Goal: Information Seeking & Learning: Learn about a topic

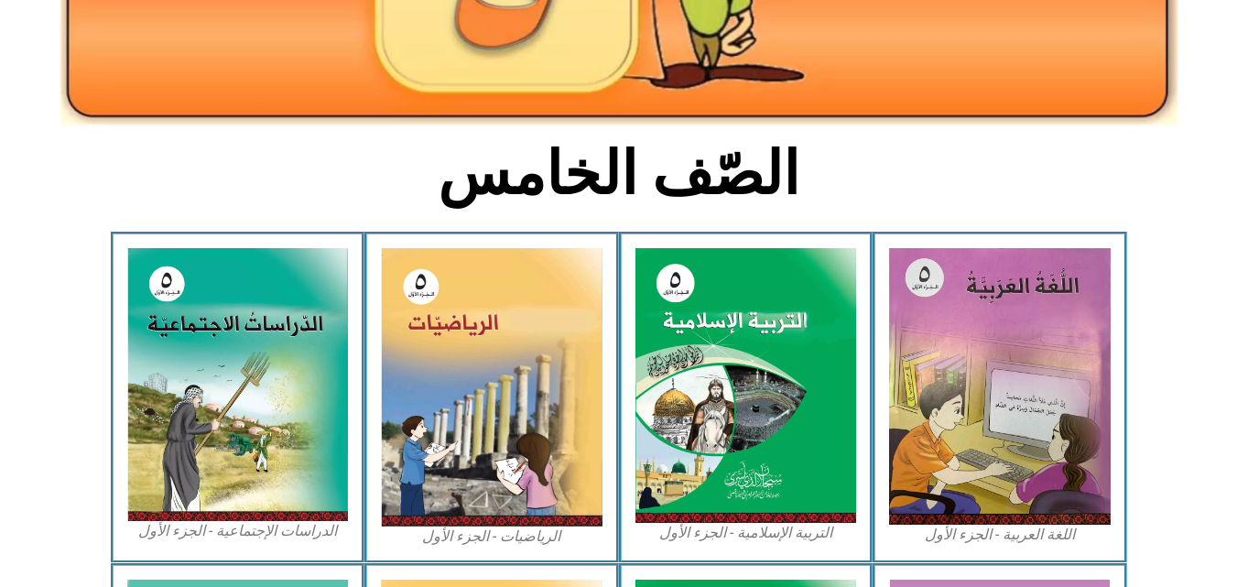
scroll to position [427, 0]
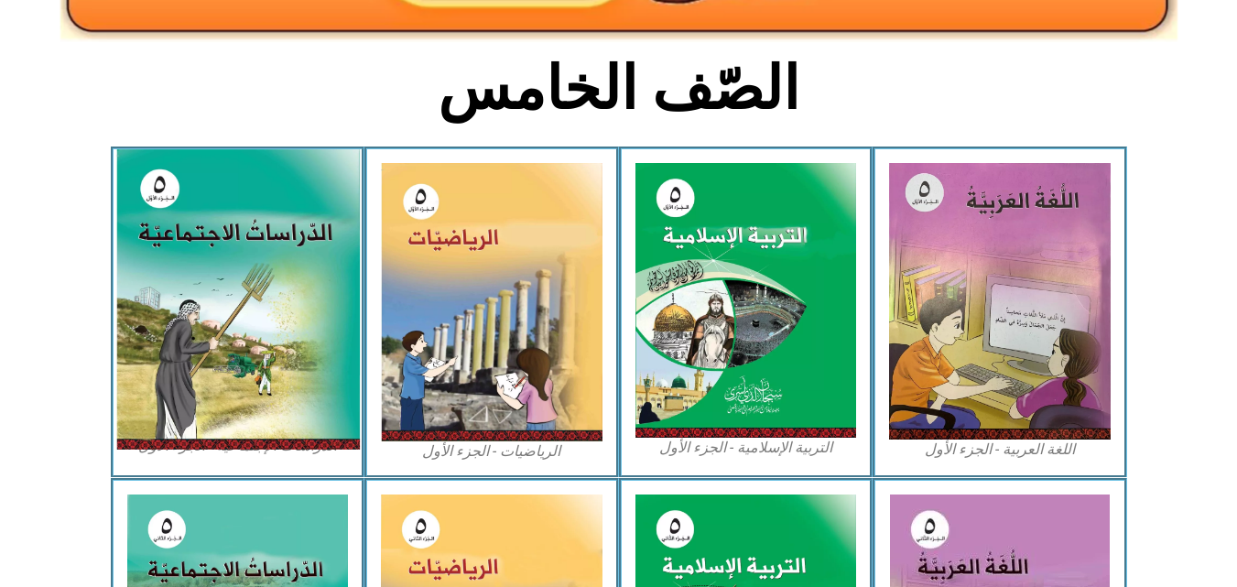
click at [243, 374] on img at bounding box center [237, 299] width 244 height 300
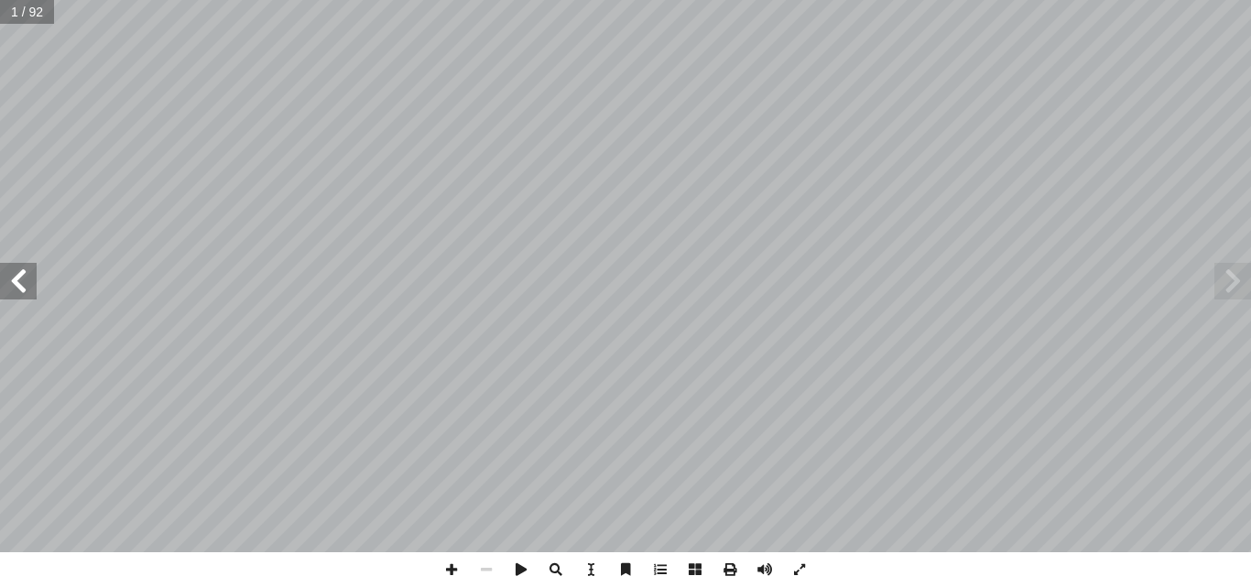
click at [13, 13] on input "text" at bounding box center [27, 12] width 54 height 24
type input "**"
click at [12, 278] on span at bounding box center [18, 281] width 37 height 37
click at [450, 571] on span at bounding box center [451, 569] width 35 height 35
